Goal: Find specific page/section: Find specific page/section

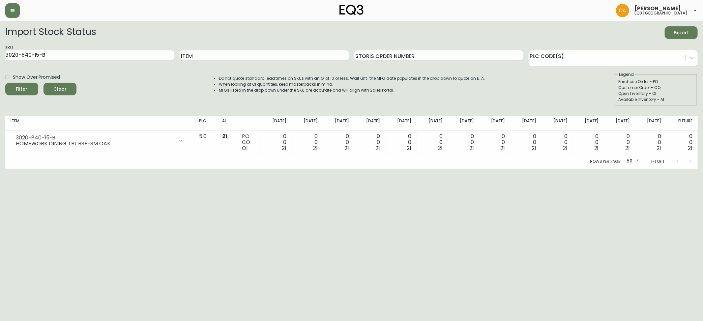
click at [66, 86] on span "Clear" at bounding box center [60, 89] width 22 height 8
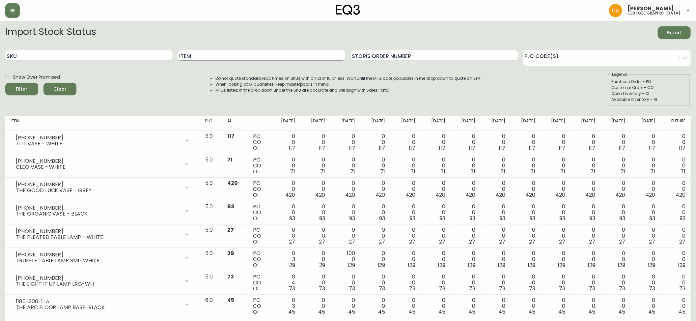
click at [206, 57] on input "Item" at bounding box center [261, 55] width 167 height 11
click at [5, 83] on button "Filter" at bounding box center [21, 89] width 33 height 13
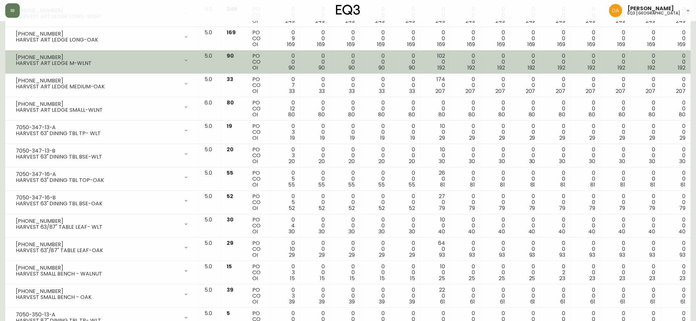
scroll to position [176, 0]
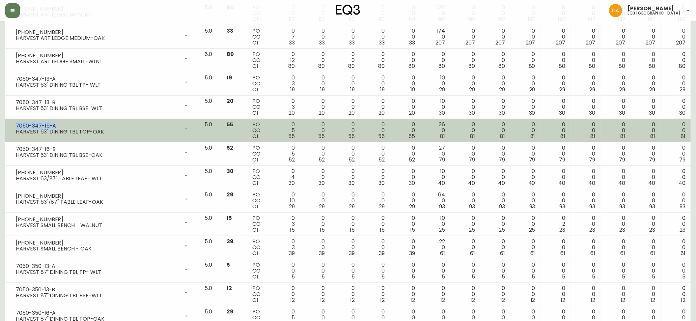
drag, startPoint x: 59, startPoint y: 127, endPoint x: 7, endPoint y: 122, distance: 51.6
click at [7, 122] on td "7050-347-16-A HARVEST 63" DINING TBL TOP-OAK Opening Balance 60 ( [DATE] ) Cust…" at bounding box center [102, 130] width 194 height 23
copy div "7050-347-16-A"
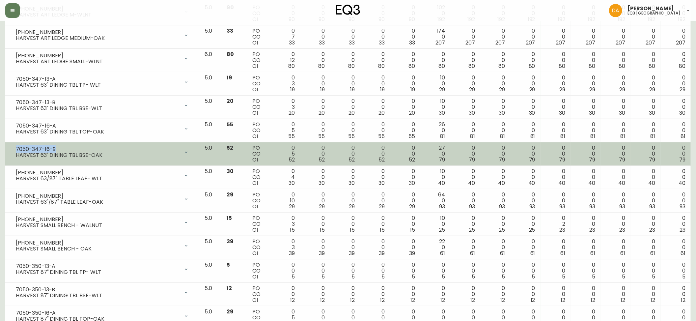
drag, startPoint x: 56, startPoint y: 149, endPoint x: 5, endPoint y: 147, distance: 50.5
click at [5, 147] on td "7050-347-16-B HARVEST 63" DINING TBL BSE-OAK Opening Balance 57 ( [DATE] ) Cust…" at bounding box center [102, 153] width 194 height 23
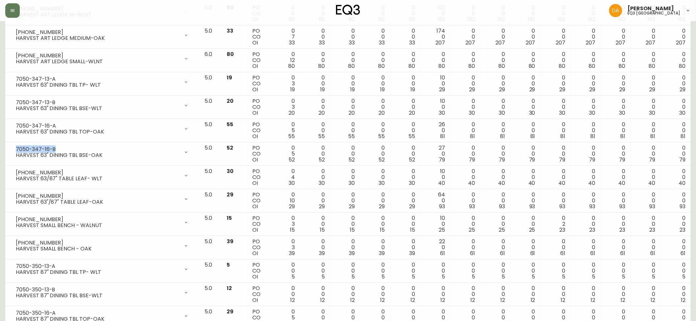
copy div "7050-347-16-B"
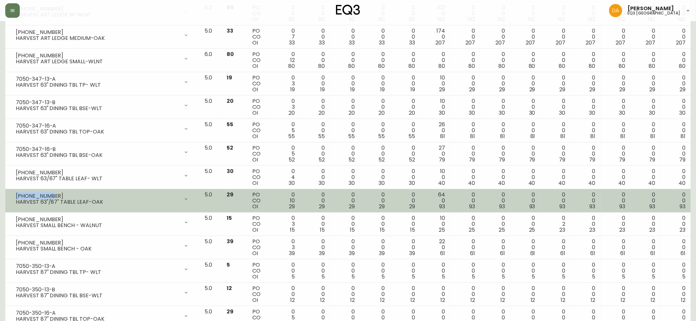
drag, startPoint x: 49, startPoint y: 196, endPoint x: 15, endPoint y: 193, distance: 34.1
click at [15, 193] on div "[PHONE_NUMBER] HARVEST 63"/87" TABLE LEAF-OAK" at bounding box center [103, 199] width 184 height 15
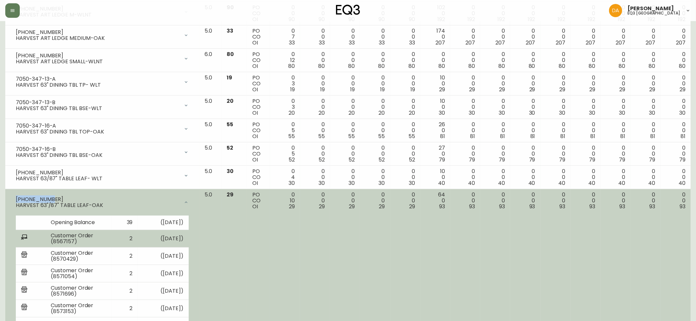
copy div "[PHONE_NUMBER]"
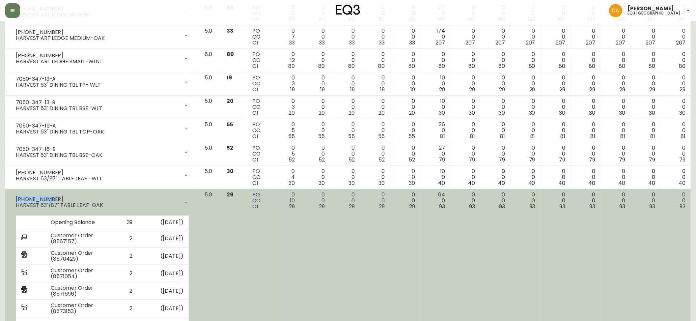
click at [189, 203] on icon at bounding box center [186, 202] width 5 height 5
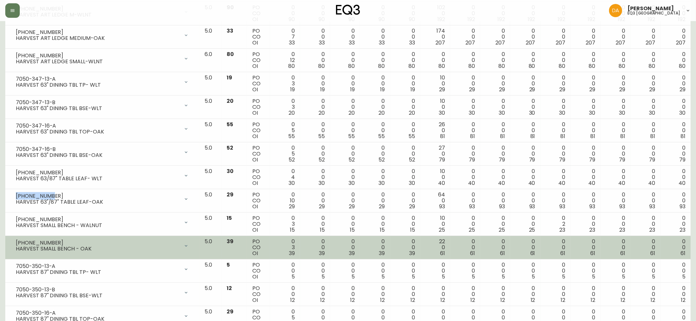
scroll to position [219, 0]
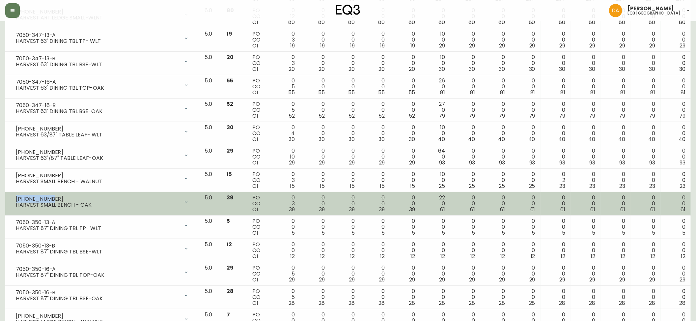
drag, startPoint x: 48, startPoint y: 199, endPoint x: 15, endPoint y: 199, distance: 33.3
click at [15, 199] on div "[PHONE_NUMBER] HARVEST SMALL BENCH - OAK" at bounding box center [103, 202] width 184 height 15
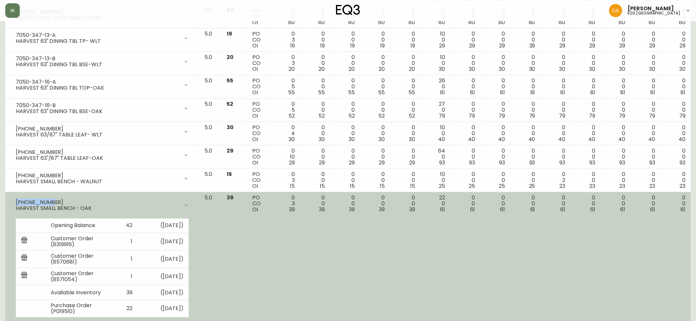
copy div "[PHONE_NUMBER]"
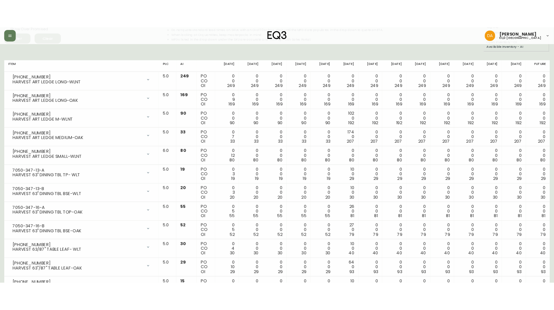
scroll to position [0, 0]
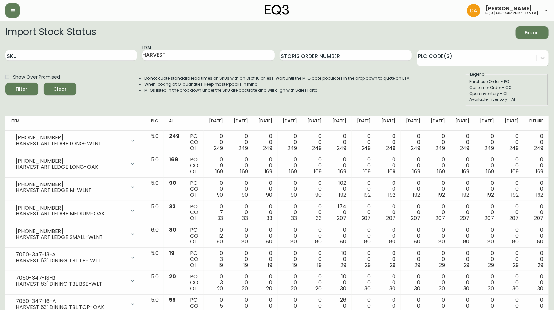
click at [350, 31] on div "Import Stock Status Export" at bounding box center [276, 32] width 543 height 13
drag, startPoint x: 177, startPoint y: 53, endPoint x: 108, endPoint y: 53, distance: 69.2
click at [108, 53] on div "SKU Item HARVEST Storis Order Number PLC Code(s)" at bounding box center [276, 55] width 543 height 21
type input "RIVER"
click at [5, 83] on button "Filter" at bounding box center [21, 89] width 33 height 13
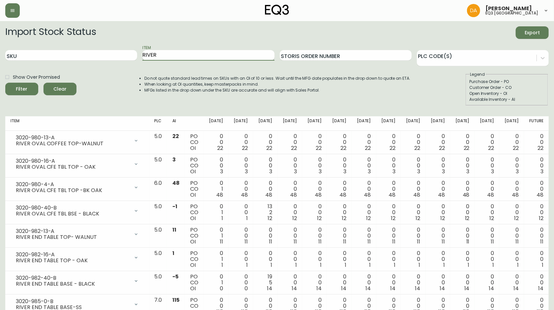
click at [187, 56] on input "RIVER" at bounding box center [208, 55] width 132 height 11
drag, startPoint x: 188, startPoint y: 54, endPoint x: 120, endPoint y: 64, distance: 68.0
click at [120, 64] on div "SKU Item RIVER Storis Order Number PLC Code(s)" at bounding box center [276, 55] width 543 height 21
drag, startPoint x: 28, startPoint y: 68, endPoint x: 58, endPoint y: 73, distance: 31.0
click at [28, 68] on form "Import Stock Status Export SKU Item Storis Order Number PLC Code(s) Show Over P…" at bounding box center [276, 65] width 543 height 79
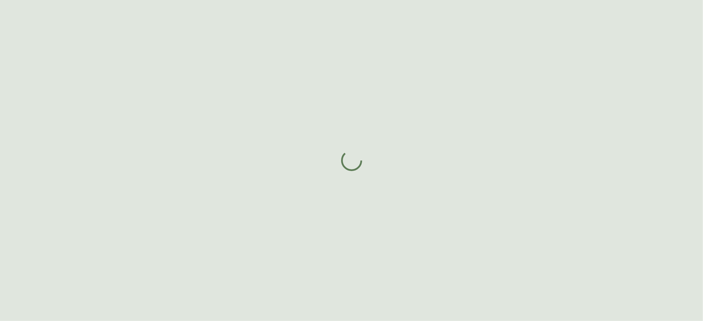
drag, startPoint x: 57, startPoint y: 18, endPoint x: 60, endPoint y: 16, distance: 4.2
click at [58, 17] on div at bounding box center [351, 160] width 703 height 321
